Goal: Subscribe to service/newsletter

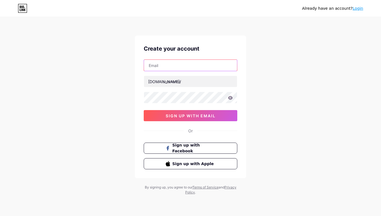
drag, startPoint x: 0, startPoint y: 0, endPoint x: 163, endPoint y: 65, distance: 175.7
click at [163, 65] on input "text" at bounding box center [190, 65] width 93 height 11
paste input "[EMAIL_ADDRESS][DOMAIN_NAME]"
drag, startPoint x: 149, startPoint y: 65, endPoint x: 167, endPoint y: 67, distance: 18.5
click at [167, 67] on input "[EMAIL_ADDRESS][DOMAIN_NAME]" at bounding box center [190, 65] width 93 height 11
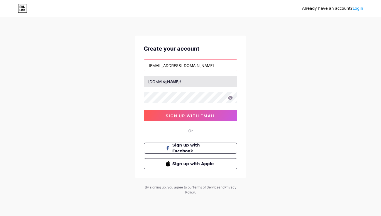
type input "[EMAIL_ADDRESS][DOMAIN_NAME]"
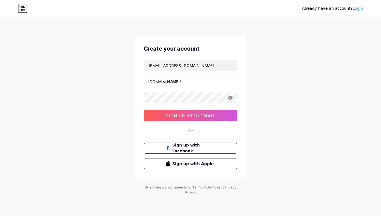
click at [174, 86] on input "text" at bounding box center [190, 81] width 93 height 11
paste input "divergenti"
click at [172, 81] on input "divergenti" at bounding box center [190, 81] width 93 height 11
type input "d"
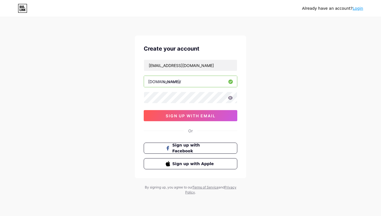
type input "d"
type input "divergenti"
click at [230, 98] on icon at bounding box center [230, 98] width 5 height 4
click at [220, 116] on button "sign up with email" at bounding box center [191, 115] width 94 height 11
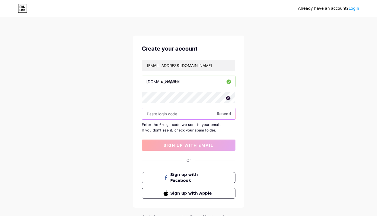
paste input "763703"
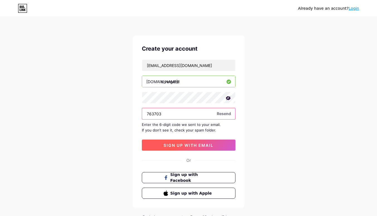
type input "763703"
click at [193, 142] on button "sign up with email" at bounding box center [189, 145] width 94 height 11
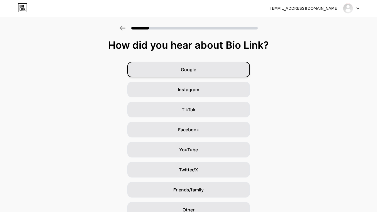
click at [196, 69] on span "Google" at bounding box center [188, 69] width 15 height 7
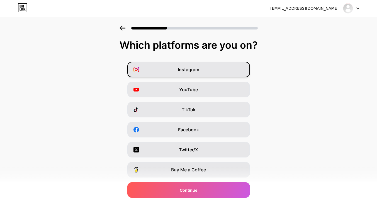
click at [207, 69] on div "Instagram" at bounding box center [188, 70] width 123 height 16
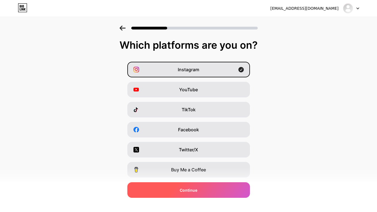
click at [196, 189] on span "Continue" at bounding box center [189, 190] width 18 height 6
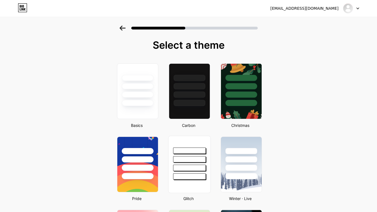
click at [185, 153] on div at bounding box center [189, 151] width 33 height 6
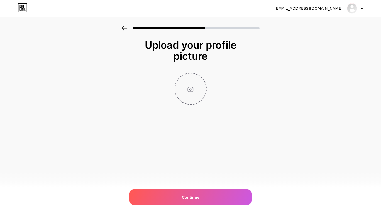
click at [195, 89] on input "file" at bounding box center [190, 89] width 31 height 31
type input "C:\fakepath\logo2.png"
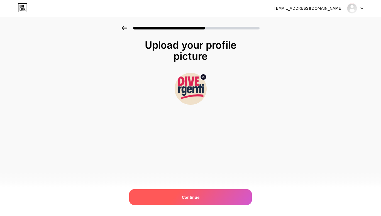
click at [194, 199] on span "Continue" at bounding box center [191, 198] width 18 height 6
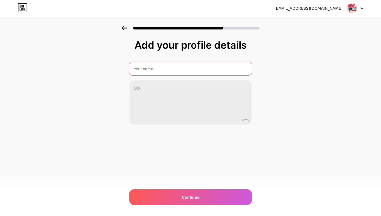
click at [153, 67] on input "text" at bounding box center [190, 68] width 123 height 13
drag, startPoint x: 142, startPoint y: 69, endPoint x: 114, endPoint y: 59, distance: 29.0
click at [114, 59] on div "Add your profile details Divergenti 0/255 Continue Error" at bounding box center [190, 89] width 381 height 127
type input "DIVErgenti"
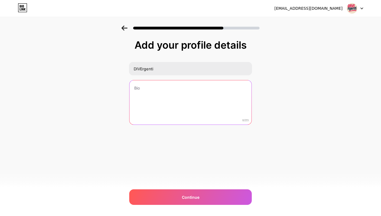
click at [144, 90] on textarea at bounding box center [190, 102] width 122 height 45
paste textarea "[URL][DOMAIN_NAME]"
type textarea "[URL][DOMAIN_NAME]"
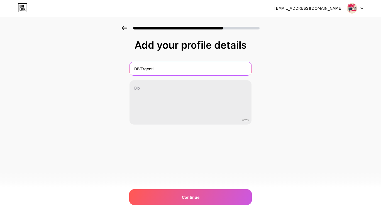
click at [156, 69] on input "DIVErgenti" at bounding box center [190, 68] width 122 height 13
paste input "• [GEOGRAPHIC_DATA]"
type input "DIVErgenti • [GEOGRAPHIC_DATA]"
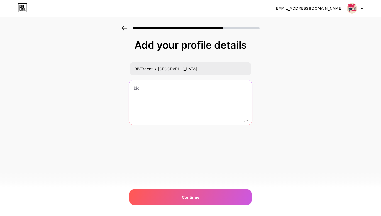
click at [197, 107] on textarea at bounding box center [190, 102] width 123 height 45
paste textarea "Circolo femminista politico-poetico. Parole, cura e azione. Eventi, letture, ce…"
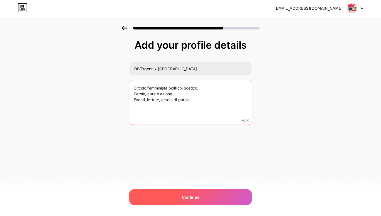
type textarea "Circolo femminista politico-poetico. Parole, cura e azione. Eventi, letture, ce…"
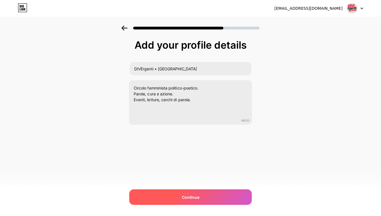
click at [183, 197] on span "Continue" at bounding box center [191, 198] width 18 height 6
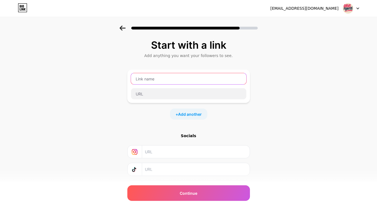
click at [146, 77] on input "text" at bounding box center [188, 78] width 115 height 11
click at [331, 77] on div "Start with a link Add anything you want your followers to see. + Add another So…" at bounding box center [188, 124] width 377 height 196
click at [149, 77] on input "text" at bounding box center [188, 78] width 115 height 11
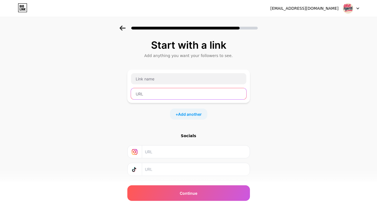
click at [149, 92] on input "text" at bounding box center [188, 93] width 115 height 11
paste input "[URL][DOMAIN_NAME]"
type input "[URL][DOMAIN_NAME]"
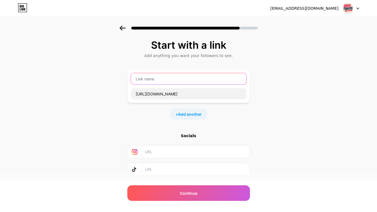
click at [146, 81] on input "text" at bounding box center [188, 78] width 115 height 11
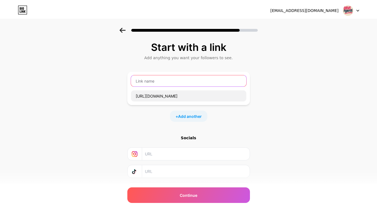
scroll to position [0, 0]
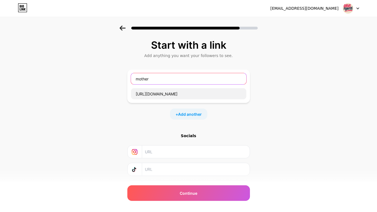
type input "mother"
click at [244, 126] on div "Start with a link Add anything you want your followers to see. mother [URL][DOM…" at bounding box center [188, 117] width 123 height 154
click at [166, 153] on input "text" at bounding box center [195, 152] width 101 height 13
paste input "[URL][DOMAIN_NAME]"
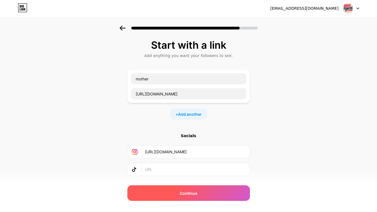
type input "[URL][DOMAIN_NAME]"
click at [173, 195] on div "Continue" at bounding box center [188, 193] width 123 height 16
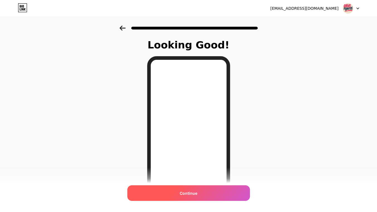
click at [190, 193] on span "Continue" at bounding box center [189, 193] width 18 height 6
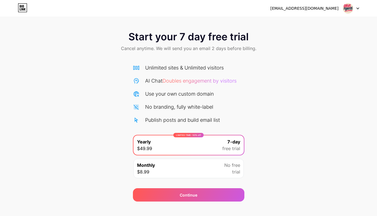
click at [357, 9] on icon at bounding box center [357, 9] width 3 height 2
click at [333, 100] on div "Start your 7 day free trial Cancel anytime. We will send you an email 2 days be…" at bounding box center [188, 114] width 377 height 176
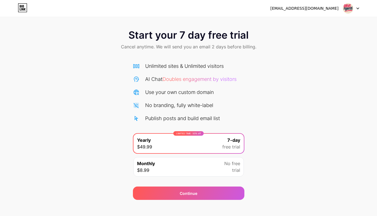
scroll to position [8, 0]
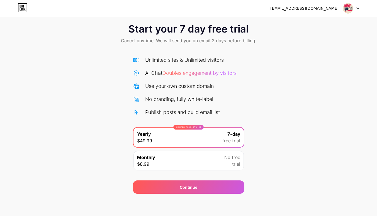
click at [190, 72] on span "Doubles engagement by visitors" at bounding box center [199, 73] width 74 height 6
click at [188, 56] on div "Unlimited sites & Unlimited visitors AI Chat Doubles engagement by visitors Use…" at bounding box center [188, 112] width 111 height 123
click at [315, 9] on div "[EMAIL_ADDRESS][DOMAIN_NAME]" at bounding box center [304, 9] width 68 height 6
click at [358, 8] on icon at bounding box center [357, 9] width 3 height 2
click at [310, 9] on div "[EMAIL_ADDRESS][DOMAIN_NAME]" at bounding box center [304, 9] width 68 height 6
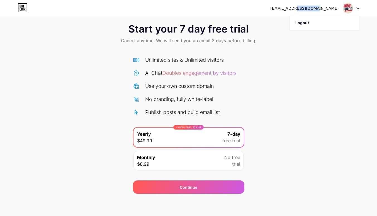
click at [310, 9] on div "[EMAIL_ADDRESS][DOMAIN_NAME]" at bounding box center [304, 9] width 68 height 6
click at [346, 8] on img at bounding box center [347, 8] width 11 height 11
click at [355, 10] on div at bounding box center [351, 8] width 16 height 10
click at [292, 6] on div "[EMAIL_ADDRESS][DOMAIN_NAME]" at bounding box center [304, 9] width 68 height 6
click at [291, 8] on div "[EMAIL_ADDRESS][DOMAIN_NAME]" at bounding box center [304, 9] width 68 height 6
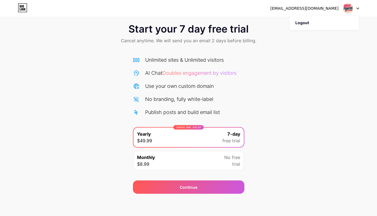
click at [291, 8] on div "[EMAIL_ADDRESS][DOMAIN_NAME]" at bounding box center [304, 9] width 68 height 6
click at [177, 139] on div "LIMITED TIME : 50% off Yearly $49.99 7-day free trial" at bounding box center [188, 137] width 110 height 19
click at [177, 161] on div "Monthly $8.99 No free trial" at bounding box center [188, 160] width 110 height 19
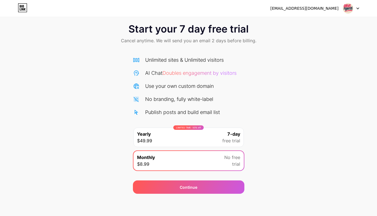
click at [177, 139] on div "LIMITED TIME : 50% off Yearly $49.99 7-day free trial" at bounding box center [188, 137] width 110 height 19
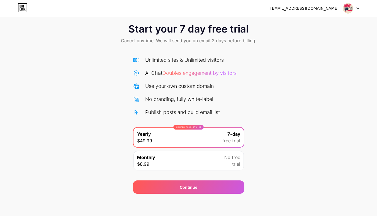
click at [293, 7] on div "[EMAIL_ADDRESS][DOMAIN_NAME]" at bounding box center [304, 9] width 68 height 6
click at [302, 8] on div "[EMAIL_ADDRESS][DOMAIN_NAME]" at bounding box center [304, 9] width 68 height 6
click at [358, 9] on icon at bounding box center [357, 9] width 3 height 2
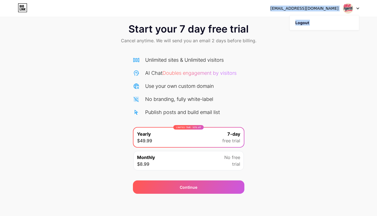
click at [358, 9] on icon at bounding box center [357, 9] width 3 height 2
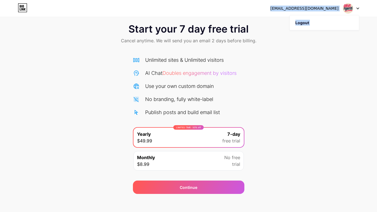
click at [20, 9] on icon at bounding box center [20, 9] width 1 height 3
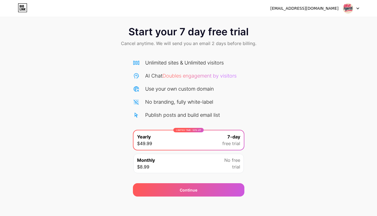
scroll to position [8, 0]
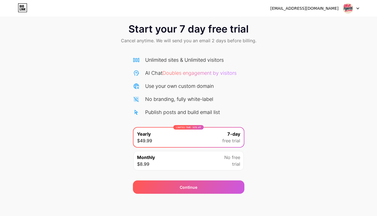
click at [187, 74] on span "Doubles engagement by visitors" at bounding box center [199, 73] width 74 height 6
click at [162, 32] on span "Start your 7 day free trial" at bounding box center [188, 28] width 120 height 11
click at [162, 31] on span "Start your 7 day free trial" at bounding box center [188, 28] width 120 height 11
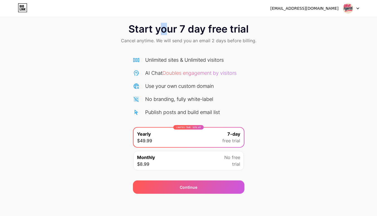
click at [164, 31] on span "Start your 7 day free trial" at bounding box center [188, 28] width 120 height 11
click at [302, 9] on div "[EMAIL_ADDRESS][DOMAIN_NAME]" at bounding box center [304, 9] width 68 height 6
click at [21, 8] on icon at bounding box center [21, 9] width 1 height 3
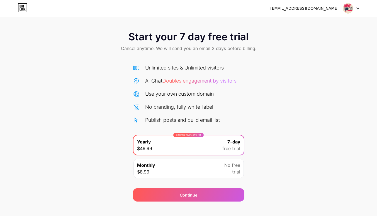
click at [358, 10] on div at bounding box center [351, 8] width 16 height 10
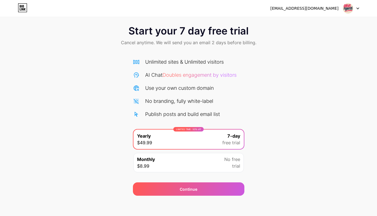
scroll to position [8, 0]
